Goal: Ask a question

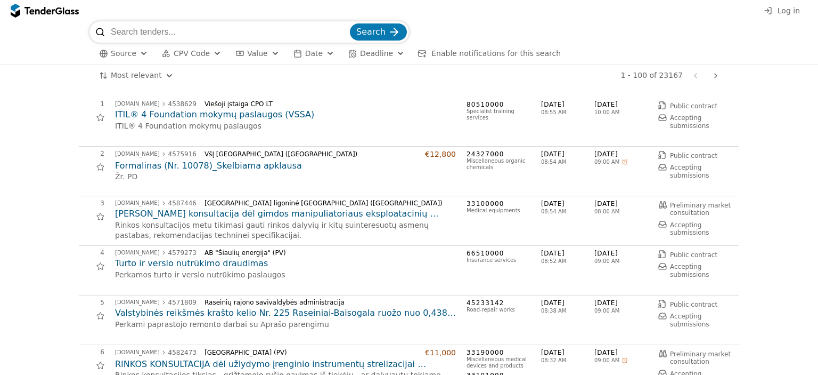
click at [190, 31] on input "search" at bounding box center [229, 31] width 237 height 21
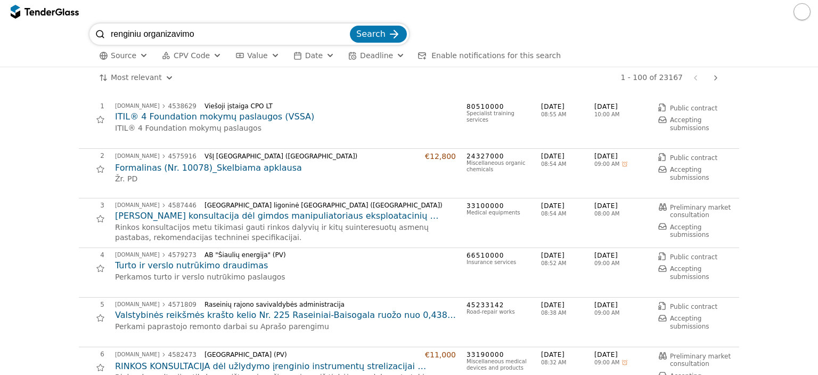
type input "renginiu organizavimo"
click at [350, 26] on button "Search" at bounding box center [378, 34] width 57 height 17
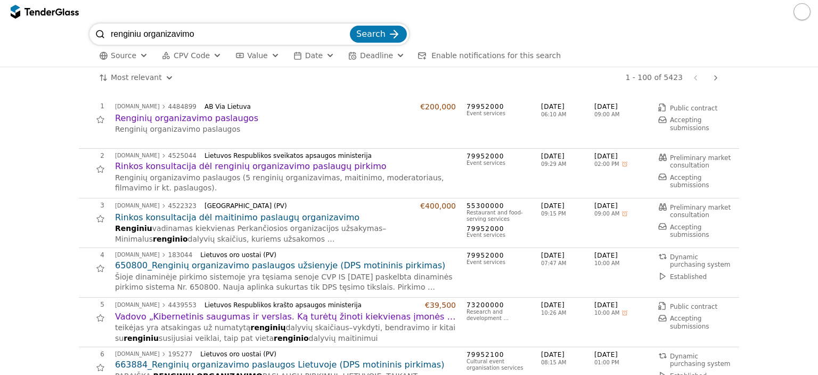
click at [209, 119] on h2 "Renginių organizavimo paslaugos" at bounding box center [285, 118] width 341 height 12
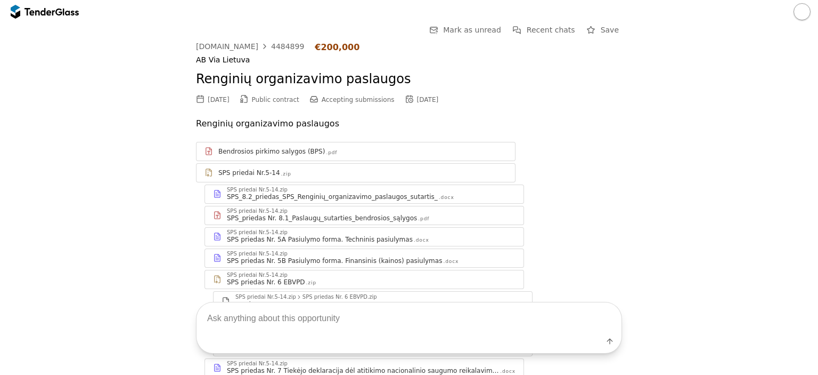
click at [364, 322] on textarea at bounding box center [409, 317] width 425 height 31
type textarea "kokie reikalavimai yra tiekejui"
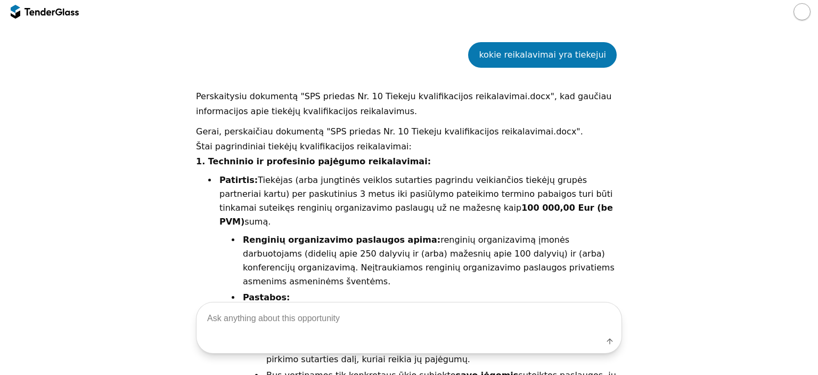
scroll to position [634, 0]
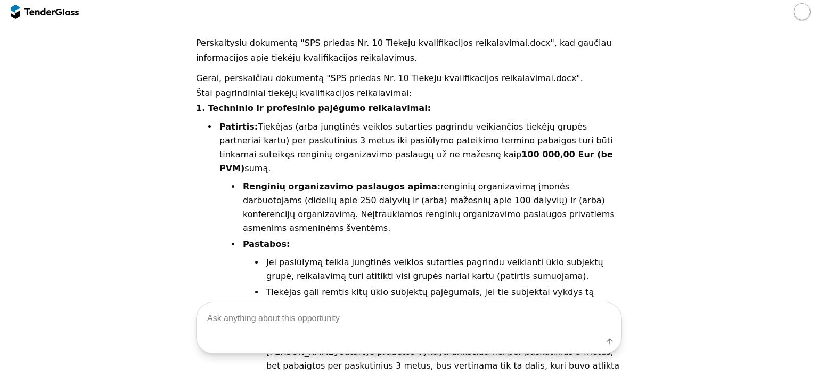
drag, startPoint x: 215, startPoint y: 123, endPoint x: 555, endPoint y: 153, distance: 341.3
click at [555, 153] on p "Patirtis: Tiekėjas (arba jungtinės veiklos sutarties pagrindu veikiančios tiekė…" at bounding box center [421, 147] width 403 height 55
copy p "Patirtis: Tiekėjas (arba jungtinės veiklos sutarties pagrindu veikiančios tiekė…"
